Goal: Navigation & Orientation: Find specific page/section

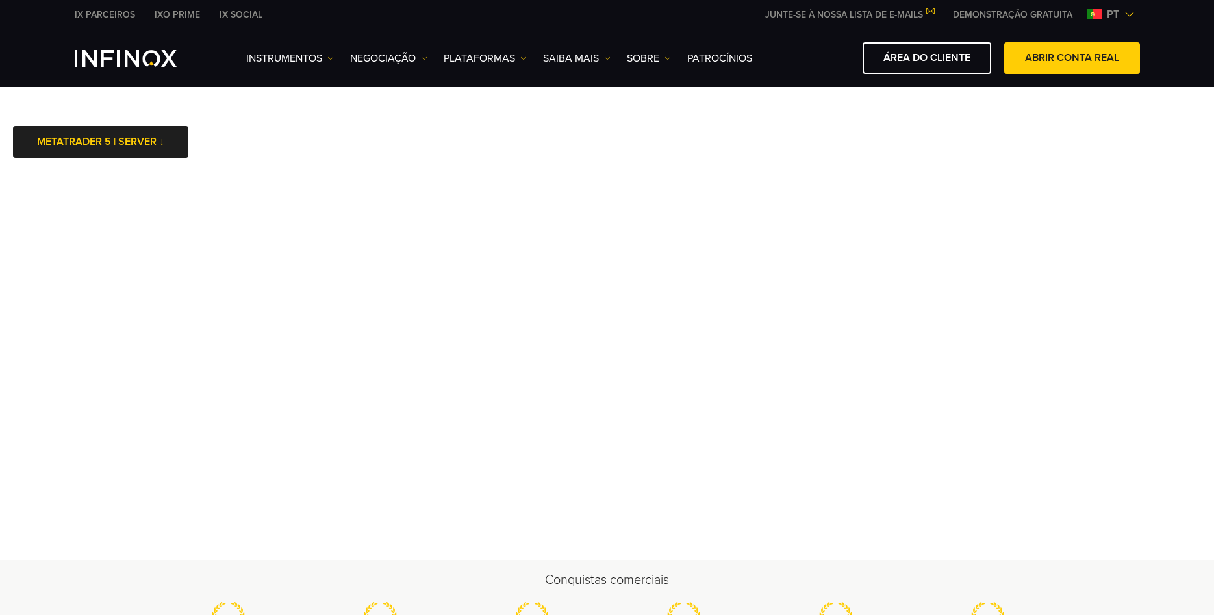
click at [704, 442] on iframe at bounding box center [607, 366] width 1214 height 390
click at [705, 442] on iframe at bounding box center [607, 366] width 1214 height 390
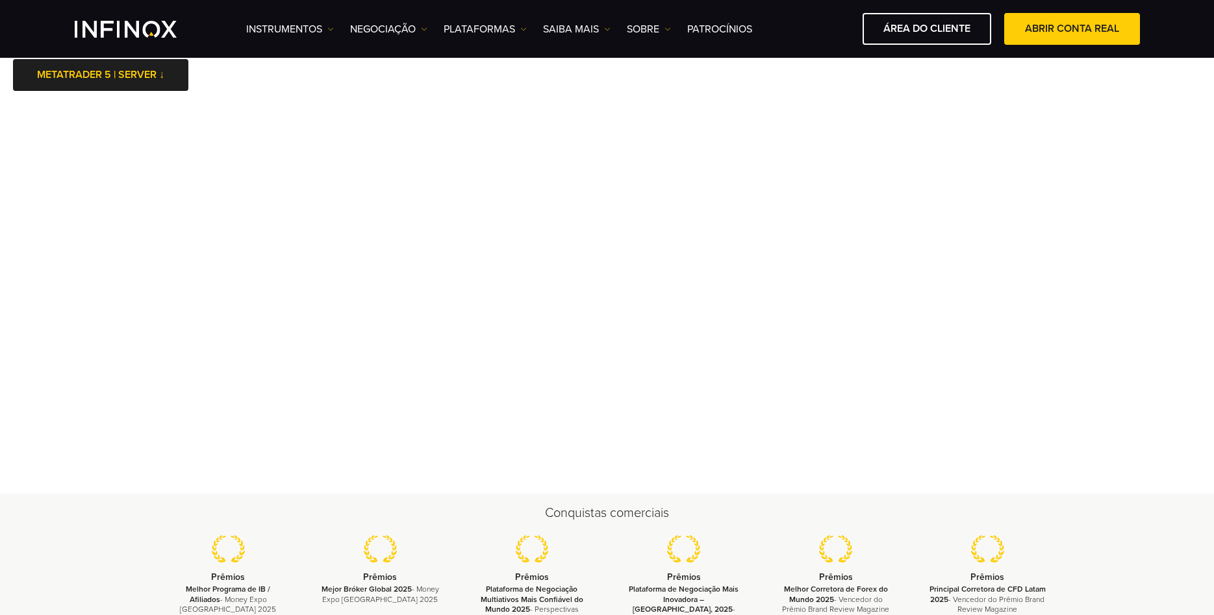
click at [77, 530] on div "Conquistas comerciais Prêmios Melhor Programa de IB / Afiliados - Money Expo [G…" at bounding box center [607, 569] width 1214 height 151
